Goal: Understand process/instructions: Learn how to perform a task or action

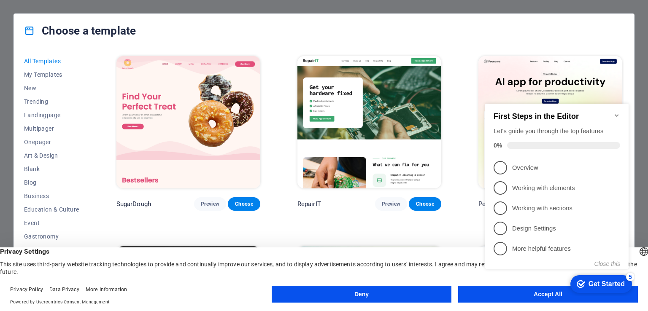
click at [511, 295] on div "checkmark Get Started 5 First Steps in the Editor Let's guide you through the t…" at bounding box center [558, 193] width 153 height 205
click at [550, 296] on div "checkmark Get Started 5 First Steps in the Editor Let's guide you through the t…" at bounding box center [558, 193] width 153 height 205
click at [608, 112] on h2 "First Steps in the Editor" at bounding box center [556, 116] width 126 height 9
click at [616, 112] on icon "Minimize checklist" at bounding box center [616, 115] width 7 height 7
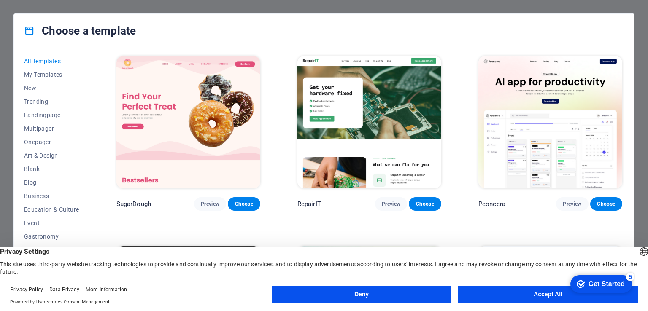
click at [533, 292] on button "Accept All" at bounding box center [548, 294] width 180 height 17
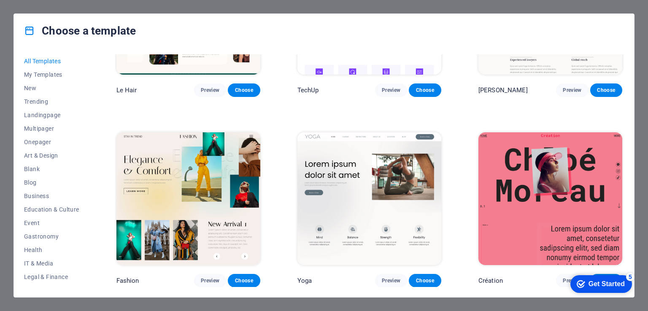
scroll to position [2783, 0]
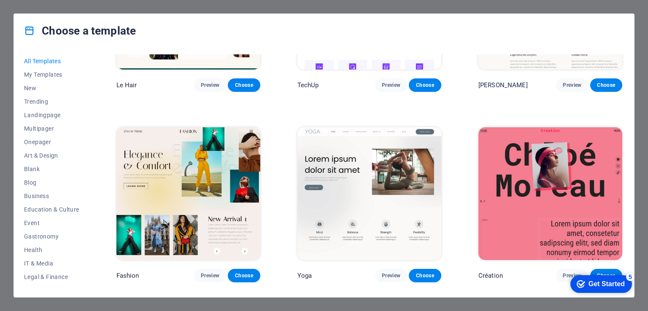
click at [595, 280] on div "Get Started" at bounding box center [606, 284] width 36 height 8
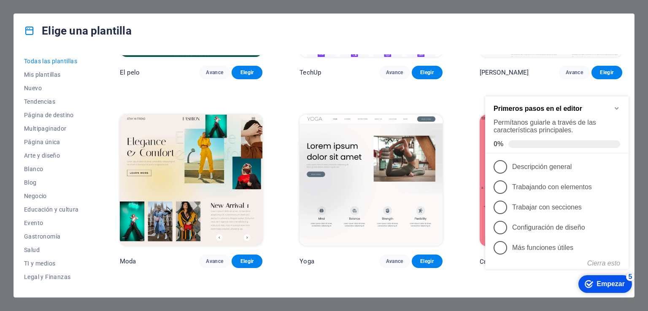
scroll to position [2773, 0]
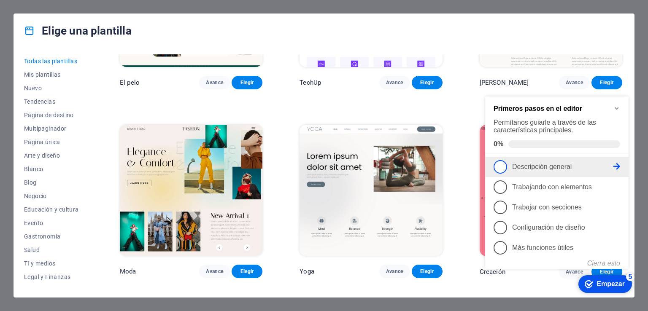
click at [502, 169] on span "1" at bounding box center [499, 166] width 13 height 13
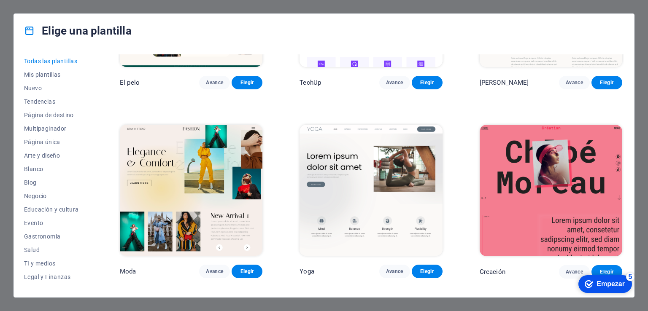
click at [610, 282] on font "Empezar" at bounding box center [610, 283] width 28 height 7
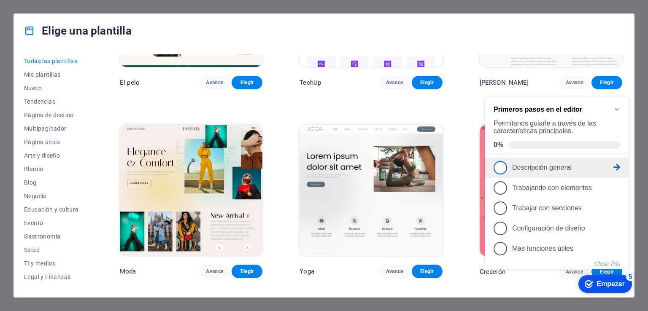
click at [614, 162] on link "1 Descripción general - incompleto" at bounding box center [556, 167] width 126 height 13
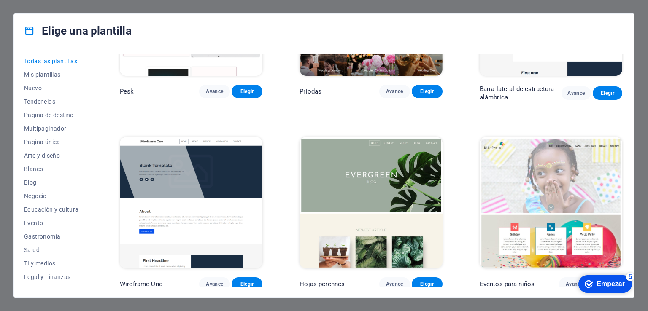
scroll to position [3237, 0]
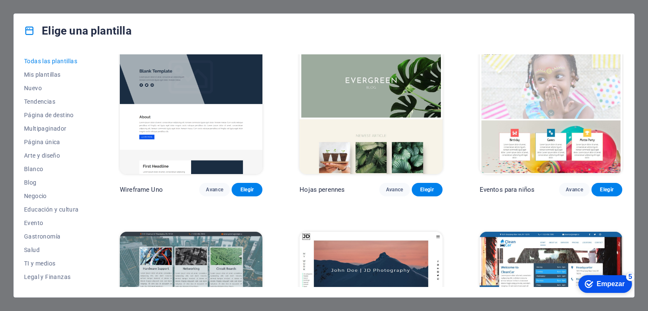
click at [614, 281] on font "Empezar" at bounding box center [610, 283] width 28 height 7
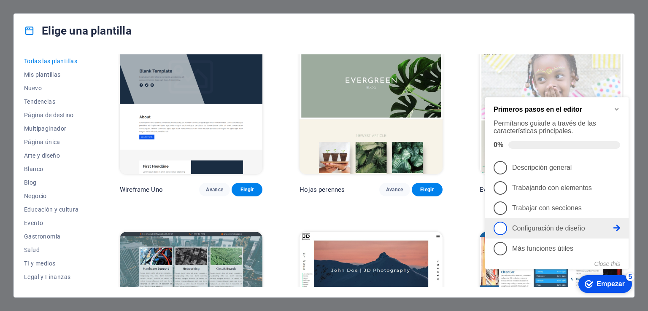
click at [553, 232] on link "4 Configuración de diseño - incompleto" at bounding box center [556, 228] width 126 height 13
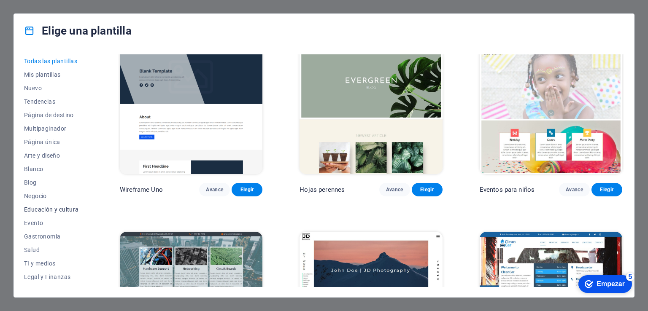
scroll to position [105, 0]
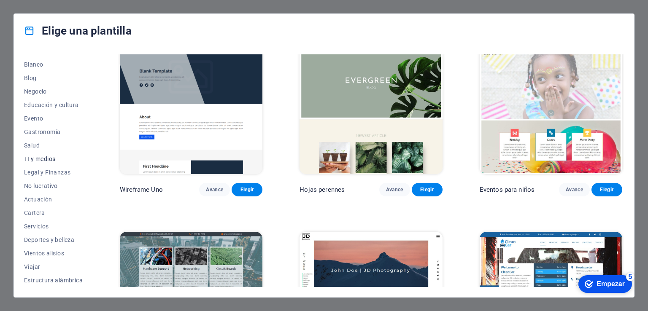
click at [32, 160] on font "TI y medios" at bounding box center [39, 159] width 31 height 7
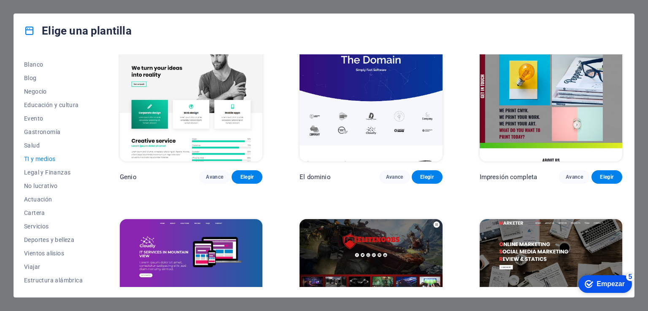
scroll to position [487, 0]
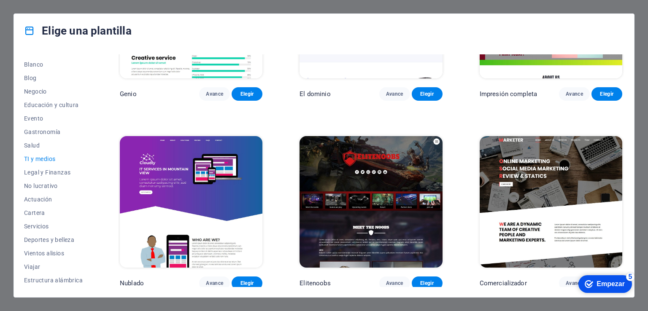
click at [602, 286] on font "Empezar" at bounding box center [610, 283] width 28 height 7
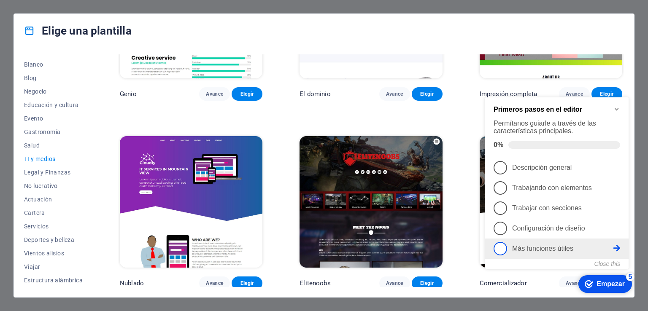
click at [562, 251] on link "5 Más funciones útiles - incompleto" at bounding box center [556, 248] width 126 height 13
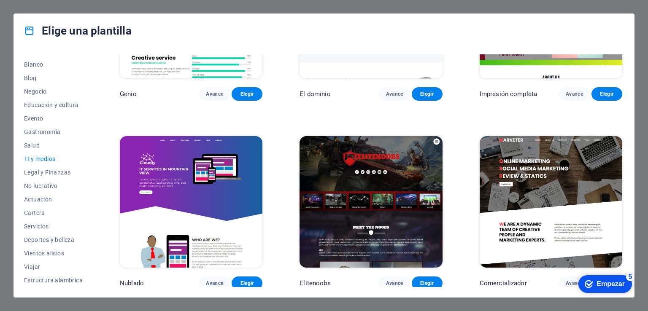
click at [591, 285] on icon "checkmark" at bounding box center [588, 284] width 8 height 8
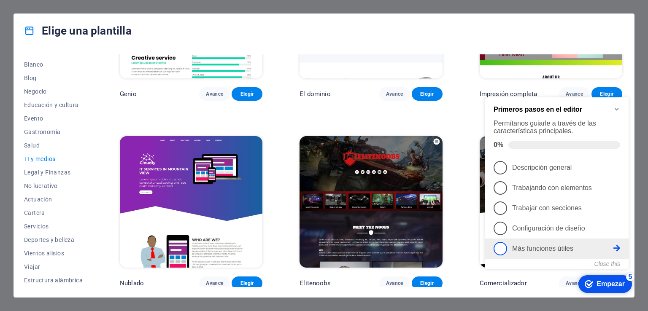
click at [506, 250] on link "5 Más funciones útiles - incompleto" at bounding box center [556, 248] width 126 height 13
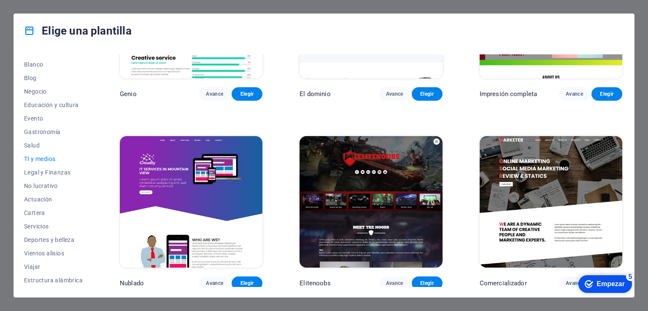
click at [624, 288] on font "Empezar" at bounding box center [610, 283] width 28 height 7
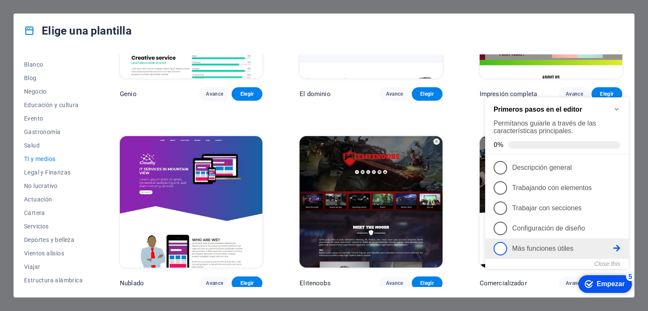
click at [500, 250] on span "5" at bounding box center [499, 248] width 13 height 13
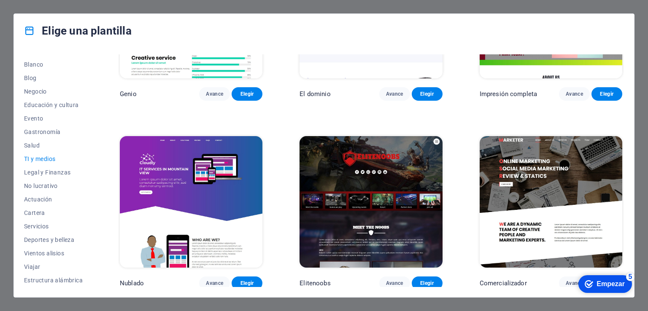
click at [624, 288] on div "checkmark Empezar 5" at bounding box center [604, 284] width 40 height 8
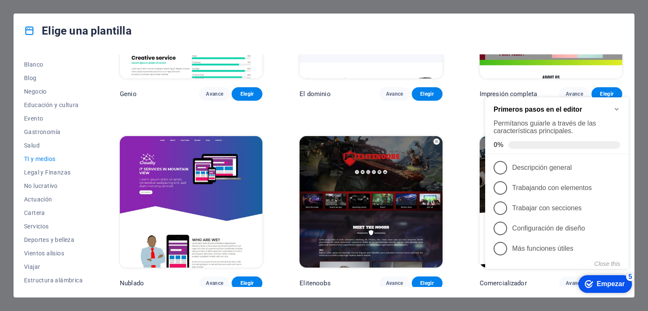
click at [510, 120] on font "Permítanos guiarle a través de las características principales." at bounding box center [544, 127] width 102 height 15
drag, startPoint x: 568, startPoint y: 113, endPoint x: 584, endPoint y: 112, distance: 15.2
click at [570, 113] on div "Primeros pasos en el editor Permítanos guiarle a través de las características …" at bounding box center [556, 127] width 126 height 43
click at [619, 109] on icon "Minimize checklist" at bounding box center [616, 109] width 7 height 7
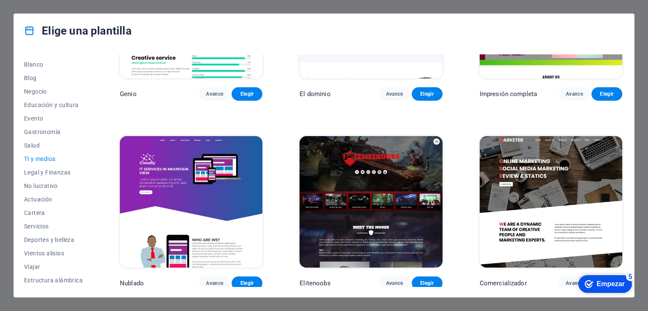
click at [647, 51] on div "Elige una plantilla Todas las plantillas Mis plantillas Nuevo Tendencias Página…" at bounding box center [324, 155] width 648 height 311
